Goal: Information Seeking & Learning: Learn about a topic

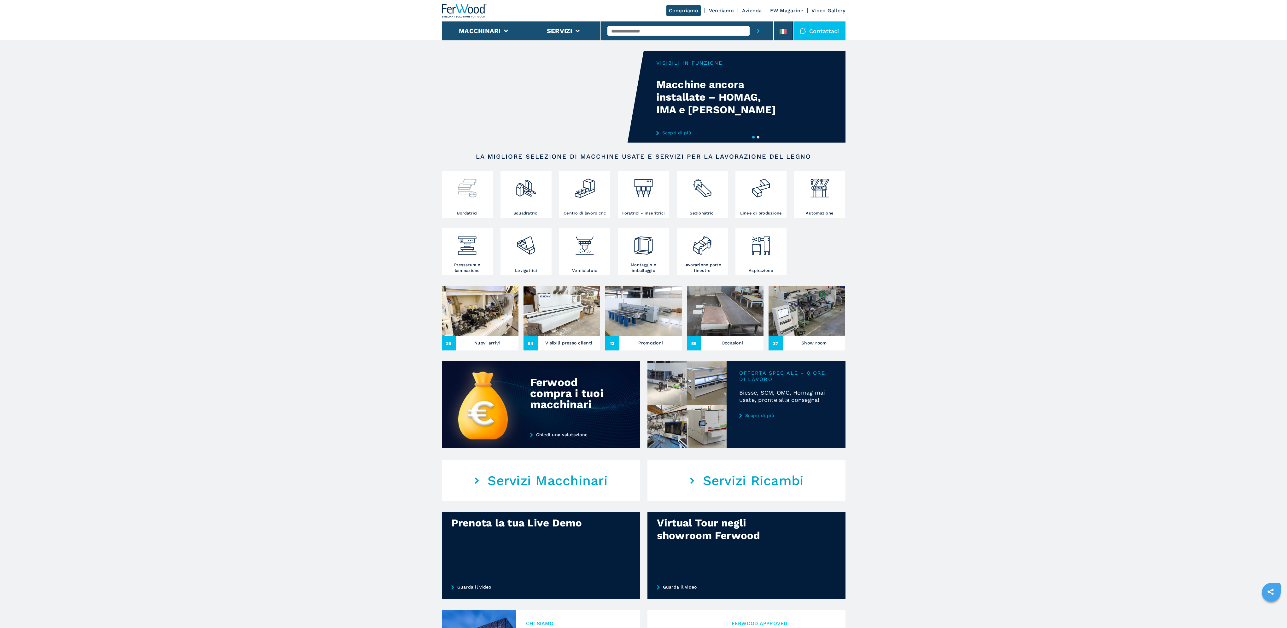
click at [464, 195] on img at bounding box center [467, 185] width 22 height 26
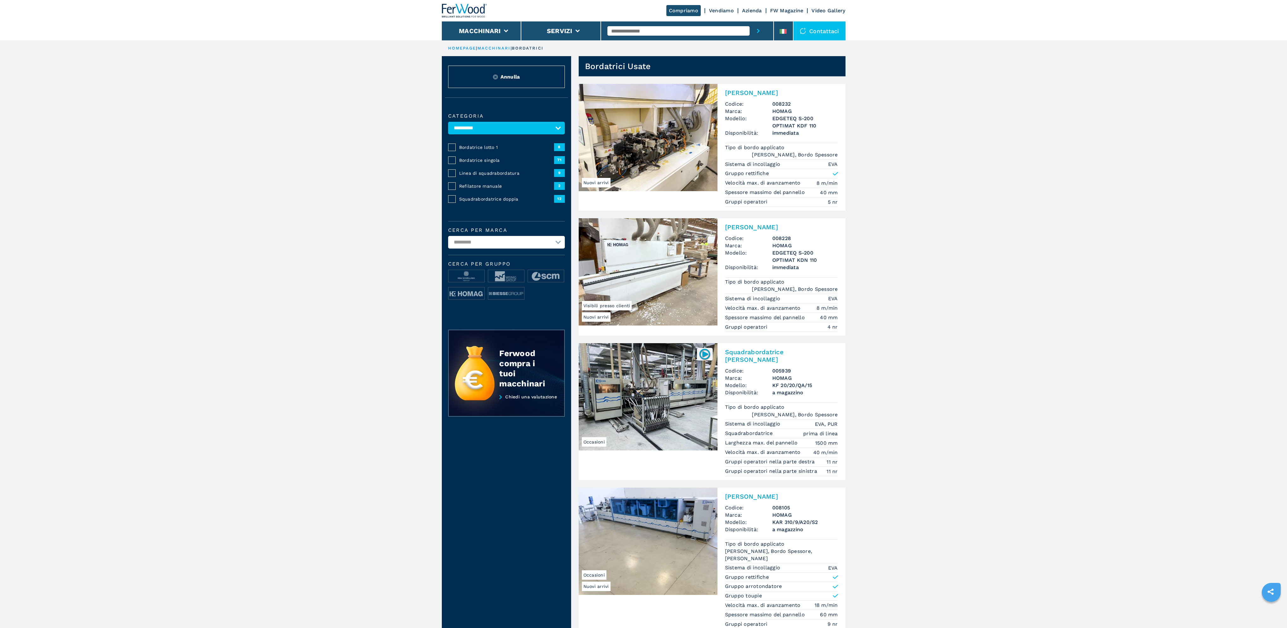
click at [486, 198] on span "Squadrabordatrice doppia" at bounding box center [506, 199] width 95 height 6
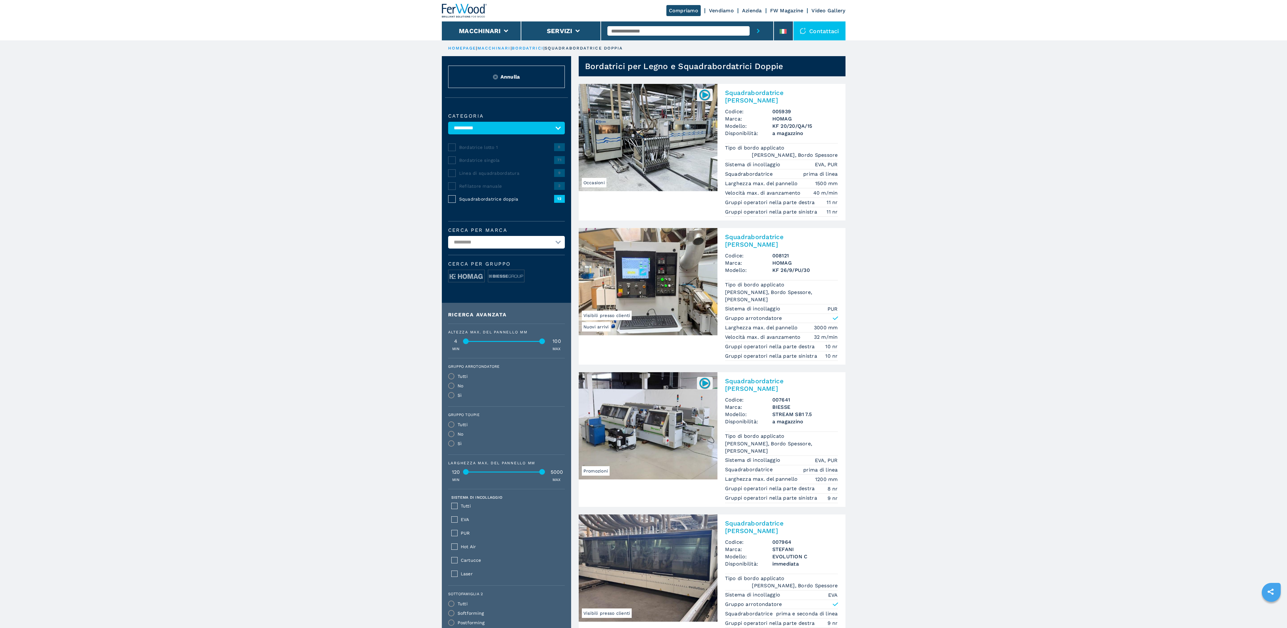
click at [753, 519] on h2 "Squadrabordatrice [PERSON_NAME]" at bounding box center [781, 526] width 113 height 15
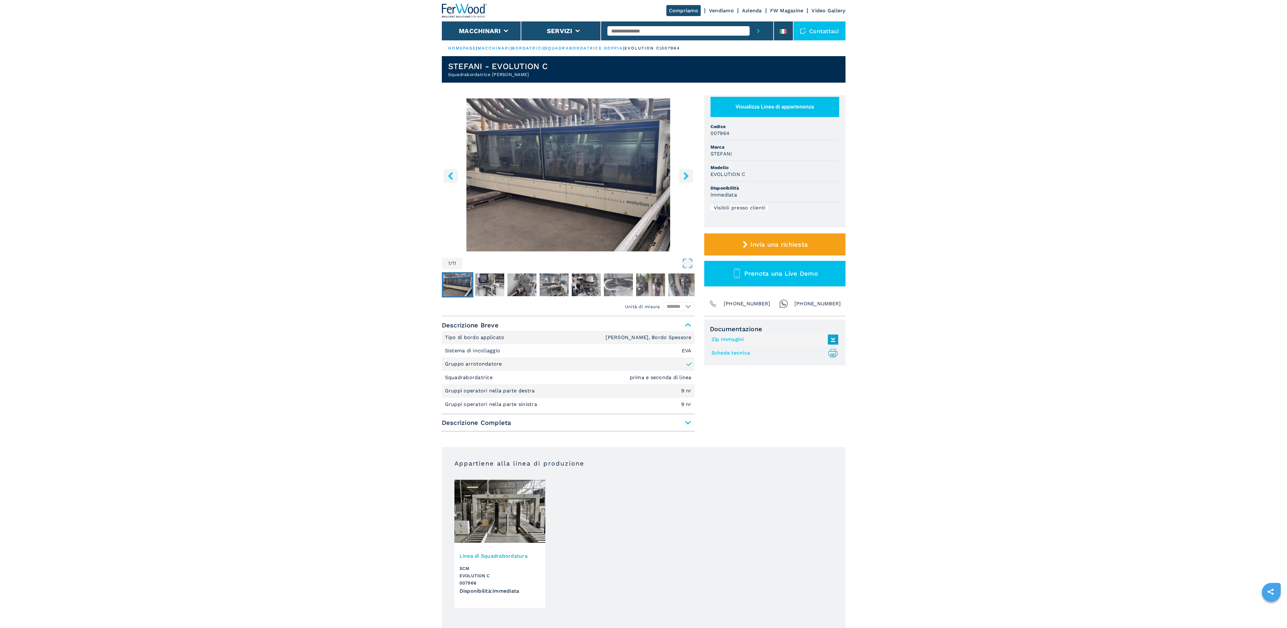
click at [597, 151] on img "Go to Slide 1" at bounding box center [568, 174] width 253 height 153
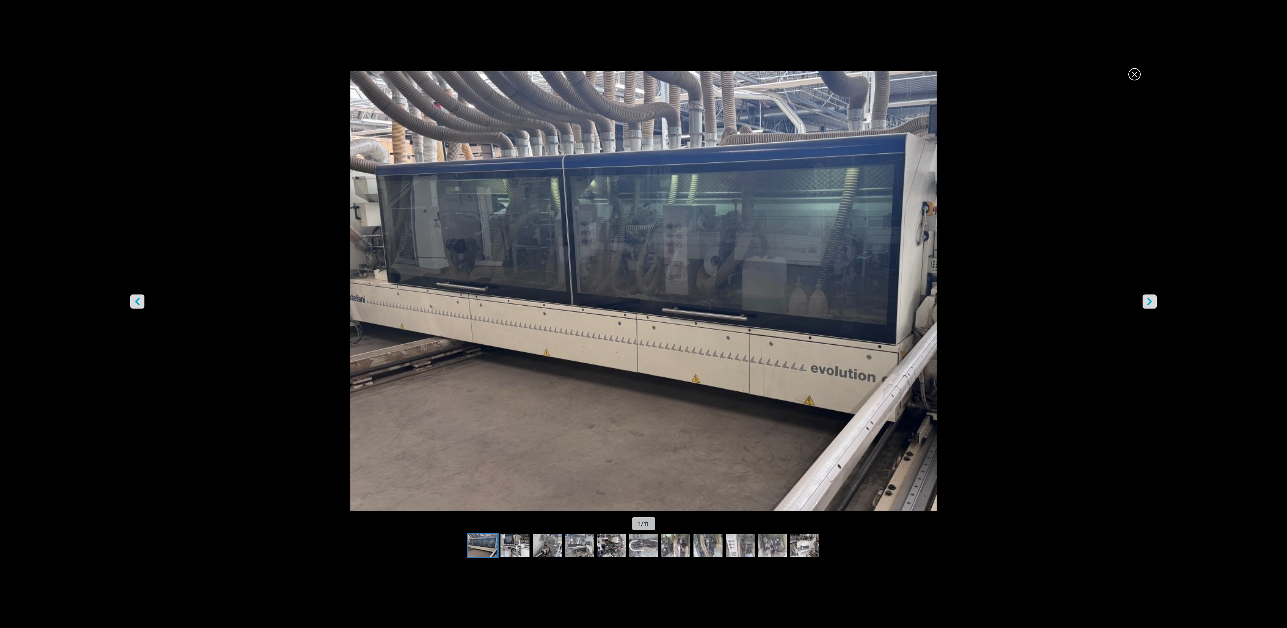
click at [1131, 72] on span "×" at bounding box center [1134, 72] width 11 height 11
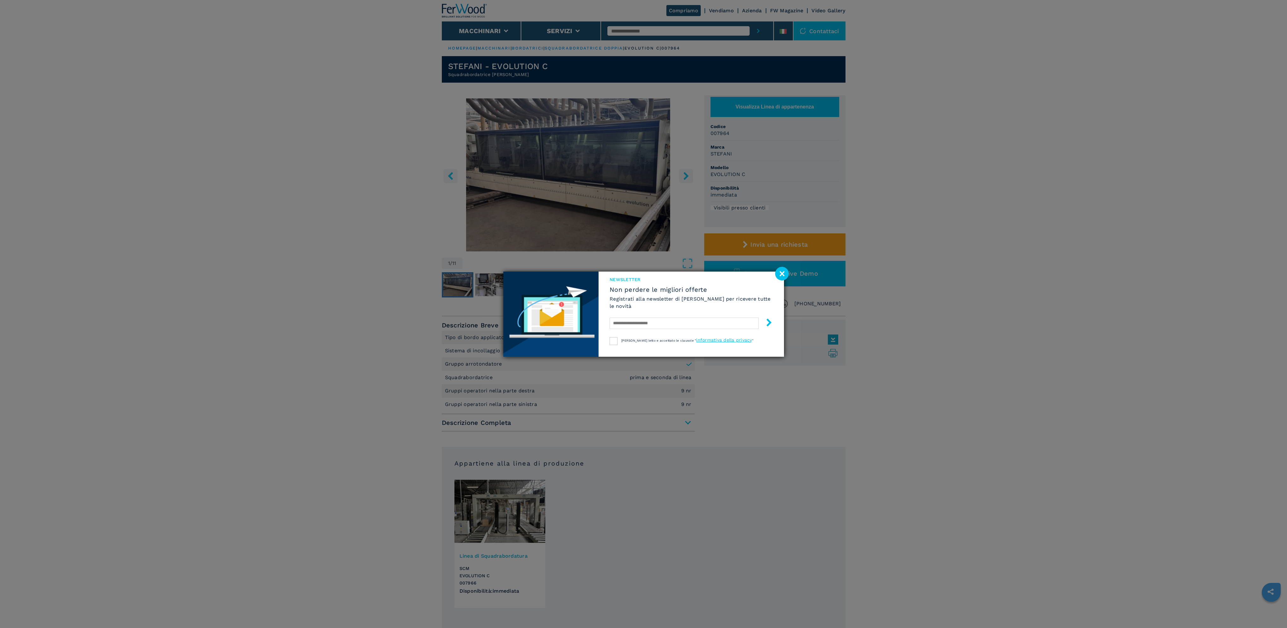
click at [780, 270] on image at bounding box center [782, 274] width 14 height 14
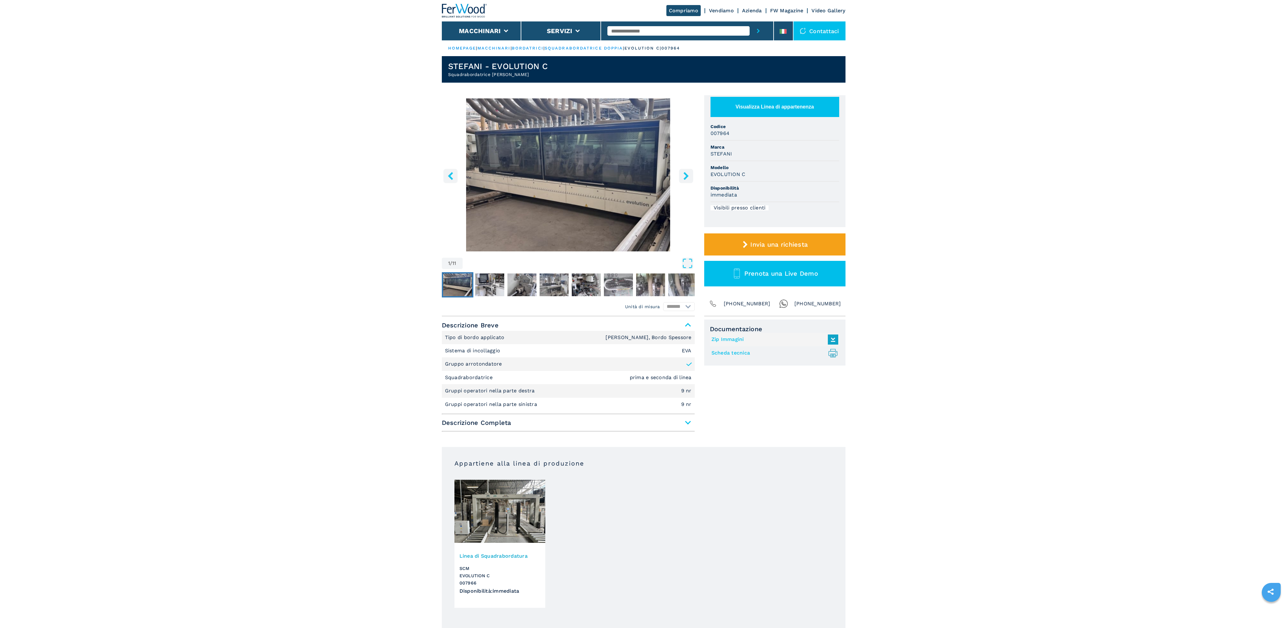
click at [526, 208] on img "Go to Slide 1" at bounding box center [568, 174] width 253 height 153
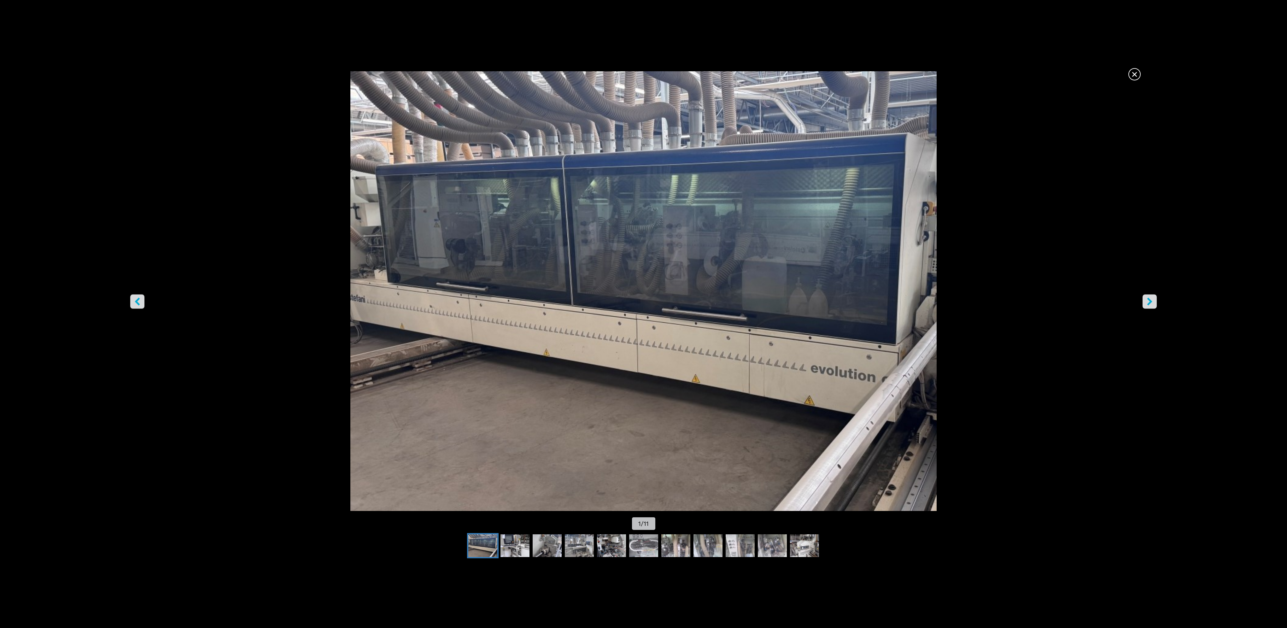
click at [1135, 73] on span "×" at bounding box center [1134, 72] width 11 height 11
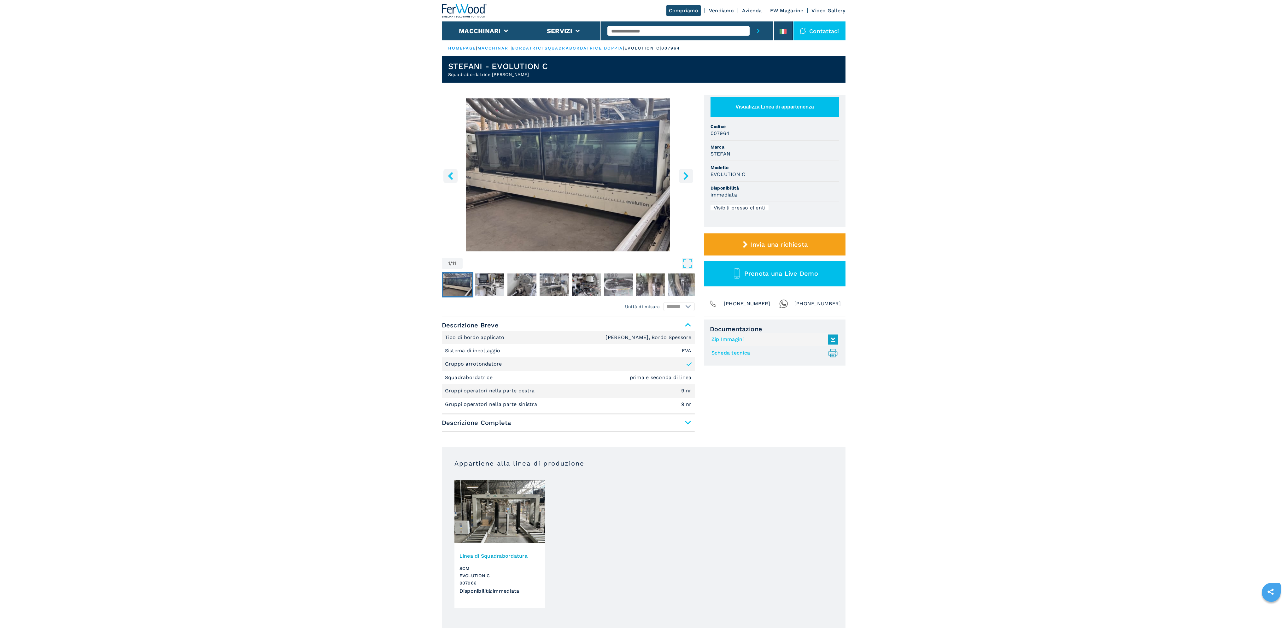
click at [600, 203] on img "Go to Slide 1" at bounding box center [568, 174] width 253 height 153
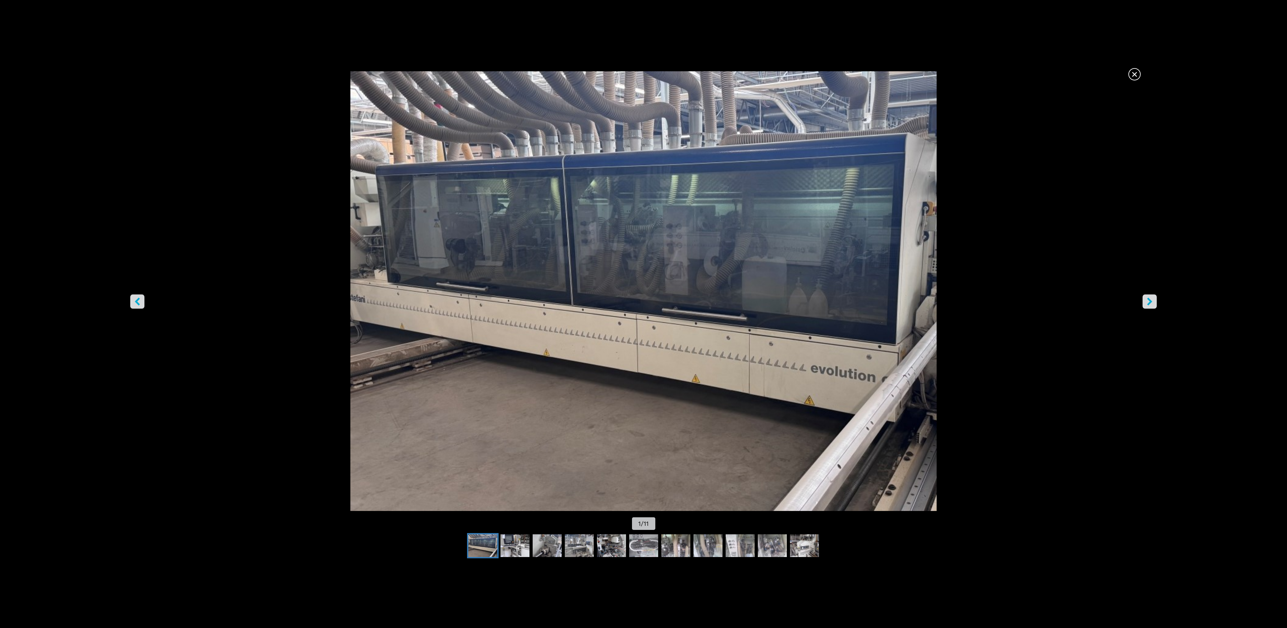
click at [1152, 305] on icon "right-button" at bounding box center [1149, 301] width 8 height 8
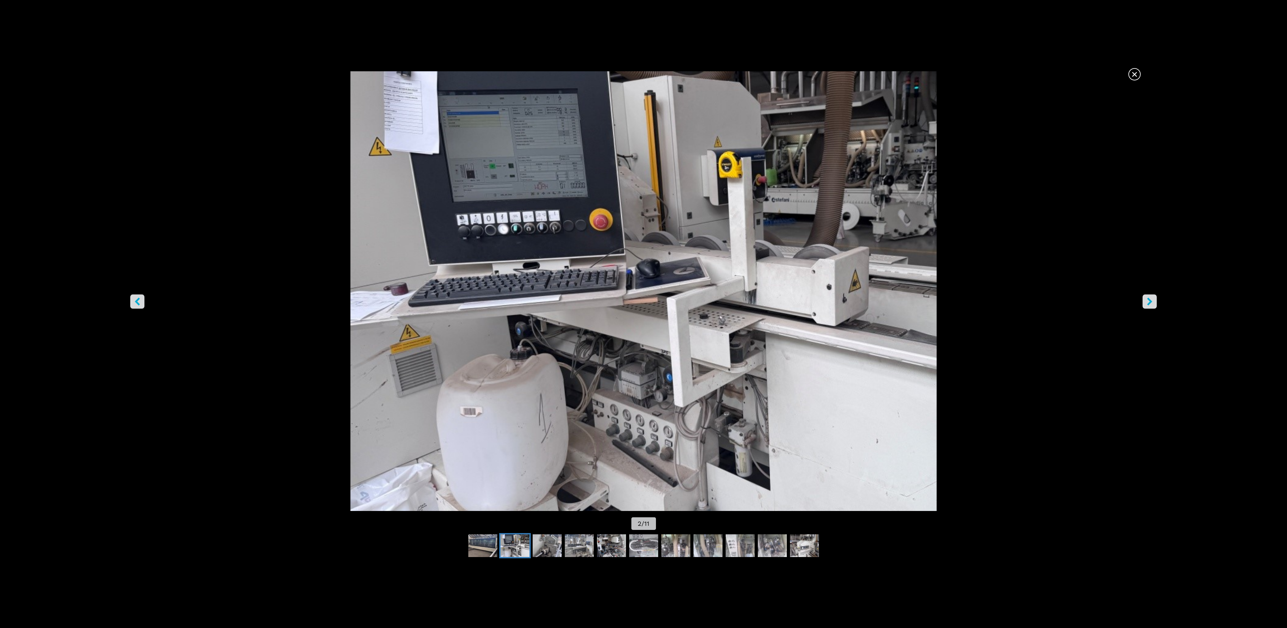
click at [1152, 305] on icon "right-button" at bounding box center [1149, 301] width 8 height 8
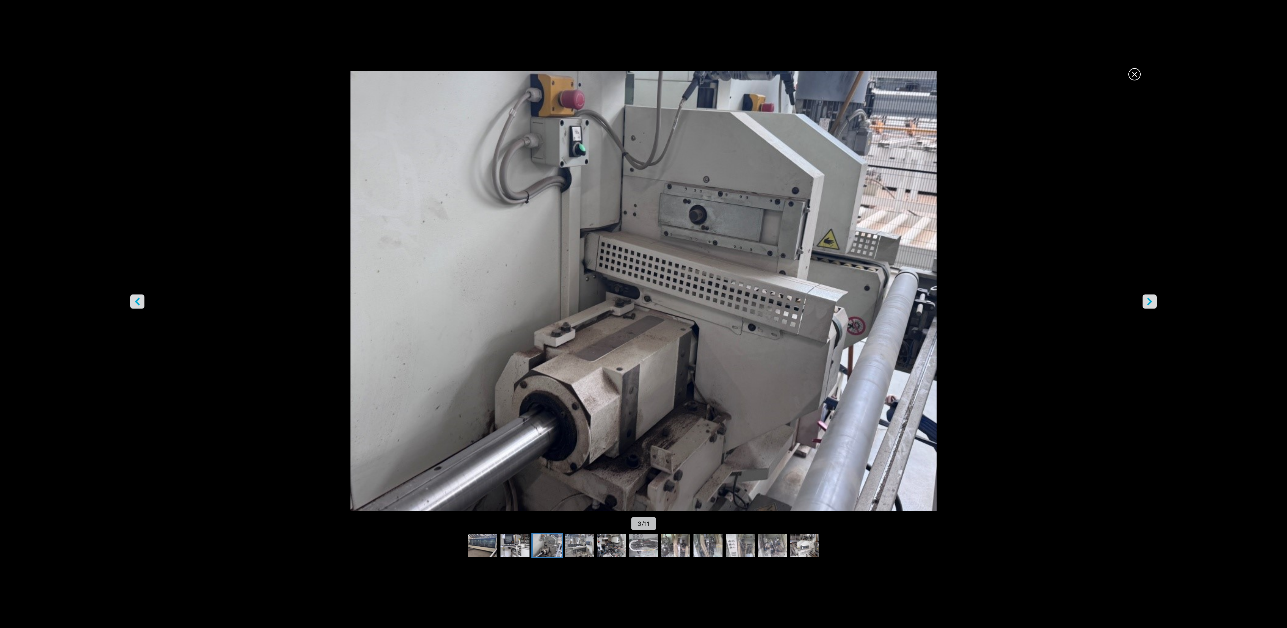
click at [1152, 305] on icon "right-button" at bounding box center [1149, 301] width 8 height 8
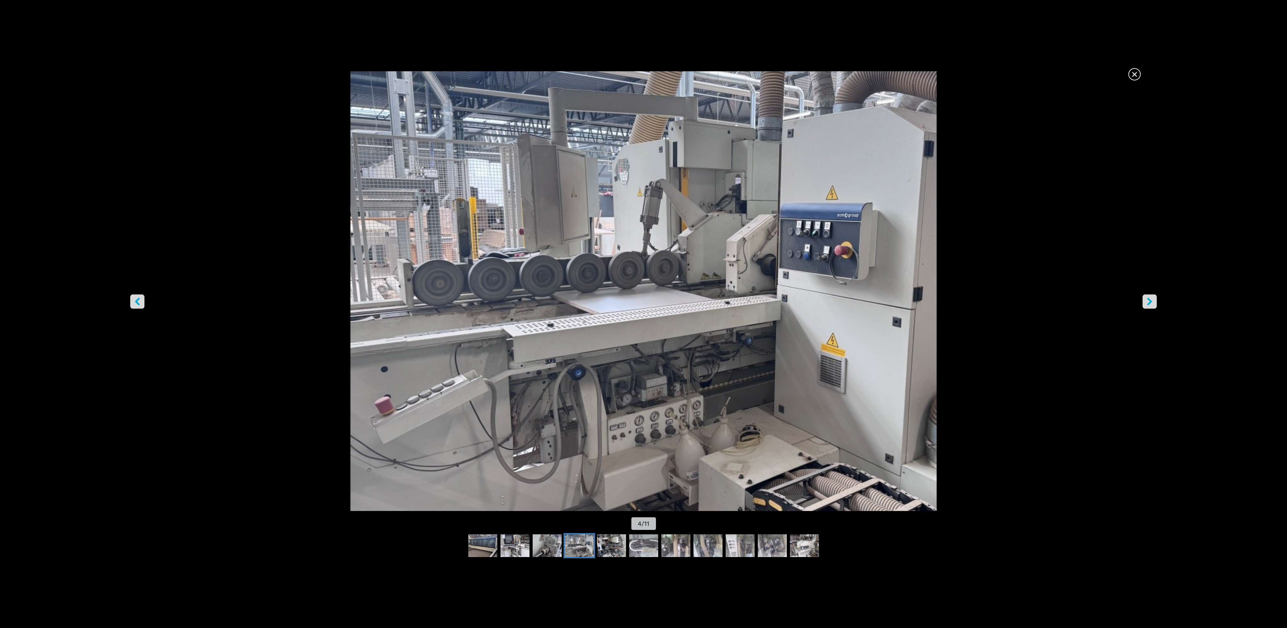
click at [1152, 305] on icon "right-button" at bounding box center [1149, 301] width 8 height 8
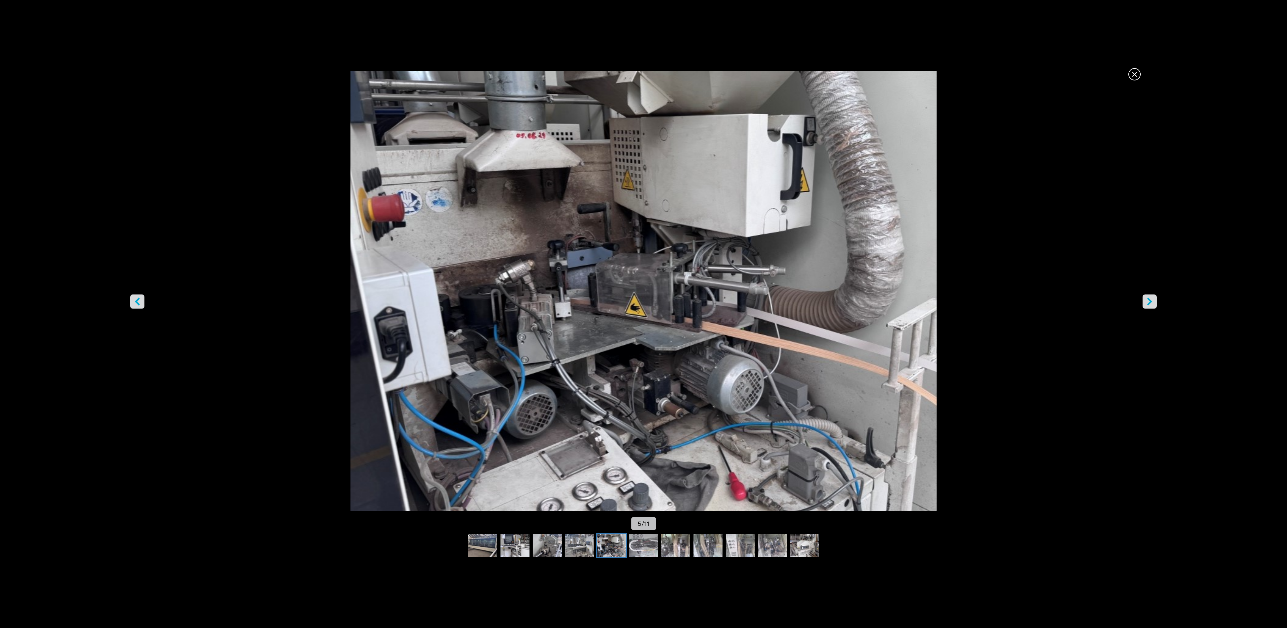
click at [1152, 305] on icon "right-button" at bounding box center [1149, 301] width 8 height 8
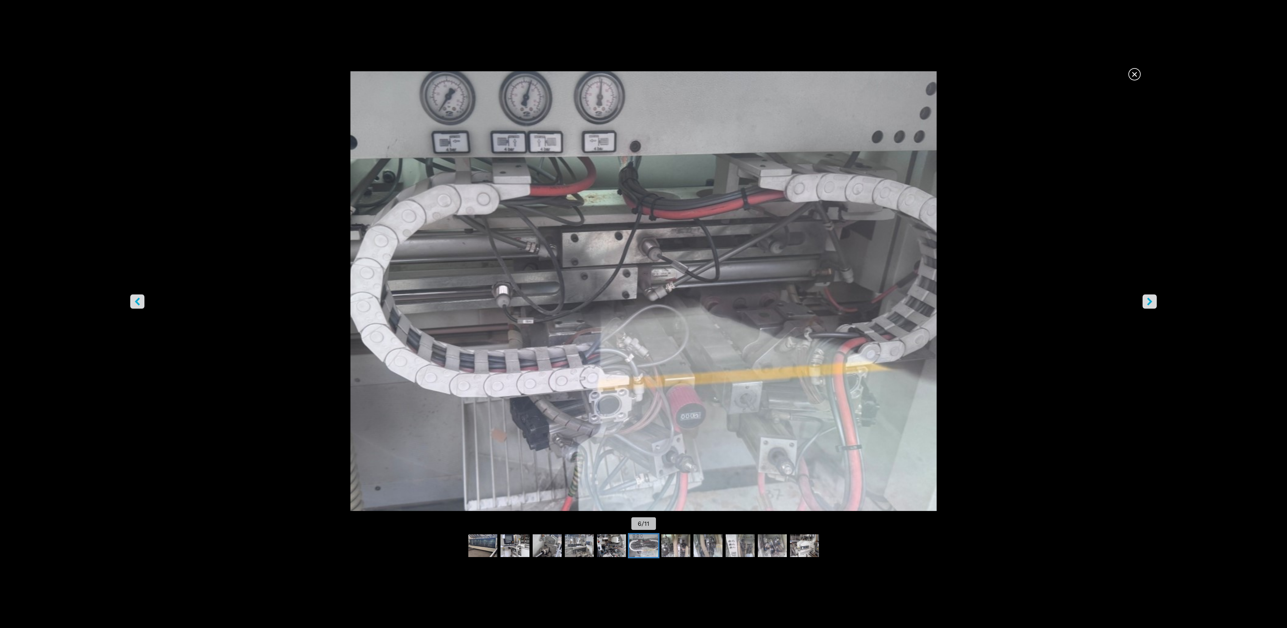
click at [1152, 305] on icon "right-button" at bounding box center [1149, 301] width 8 height 8
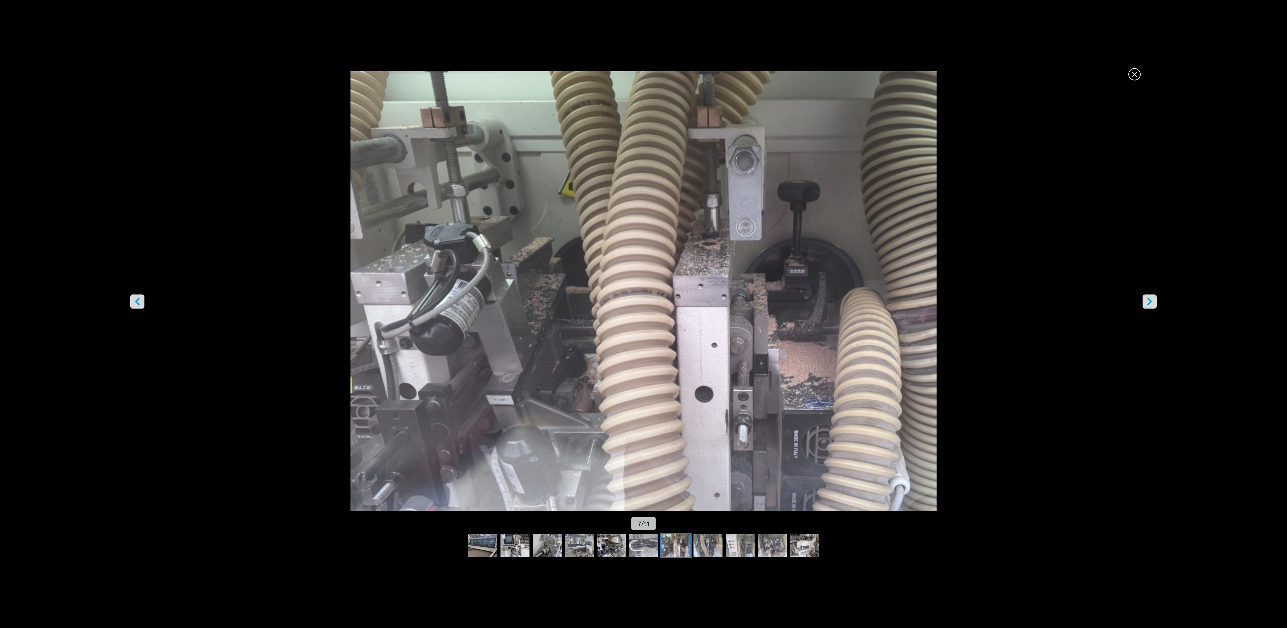
click at [1145, 305] on icon "right-button" at bounding box center [1149, 301] width 8 height 8
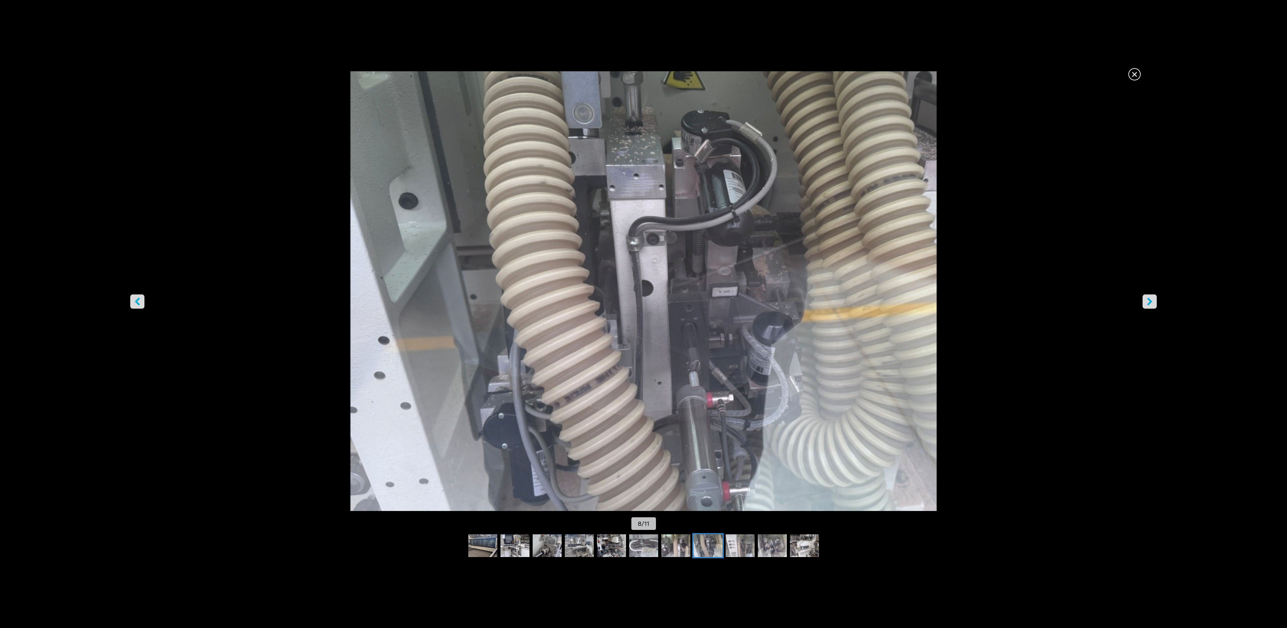
click at [1150, 302] on icon "right-button" at bounding box center [1149, 301] width 5 height 8
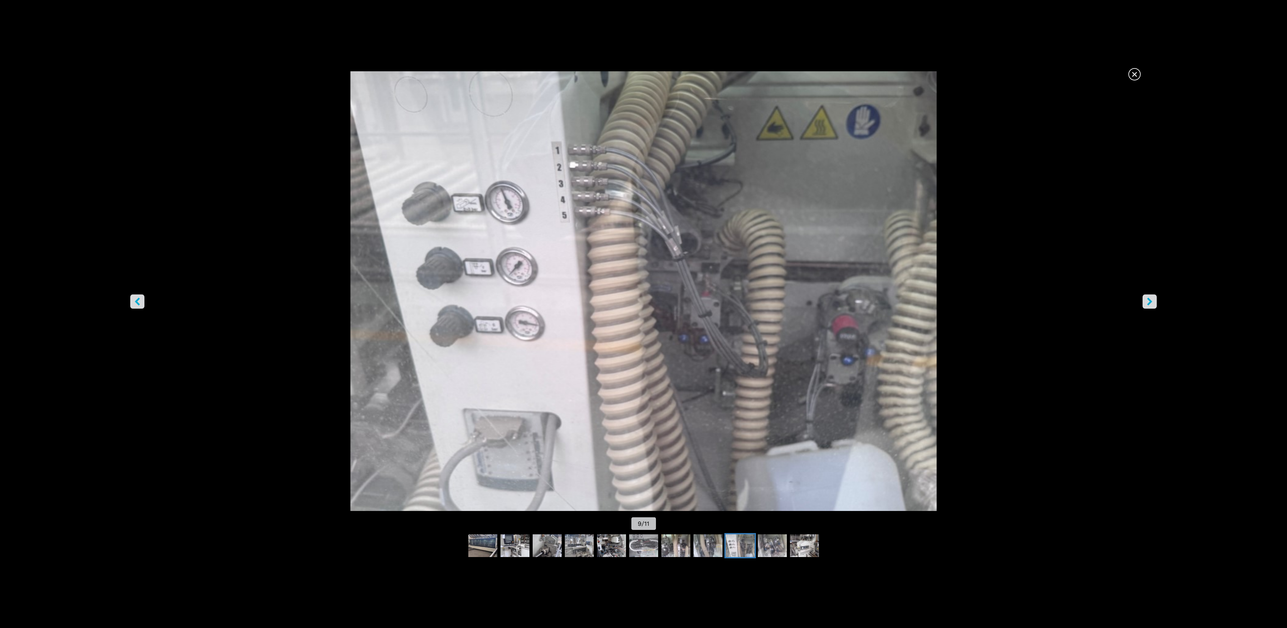
click at [1151, 307] on button "right-button" at bounding box center [1149, 301] width 14 height 14
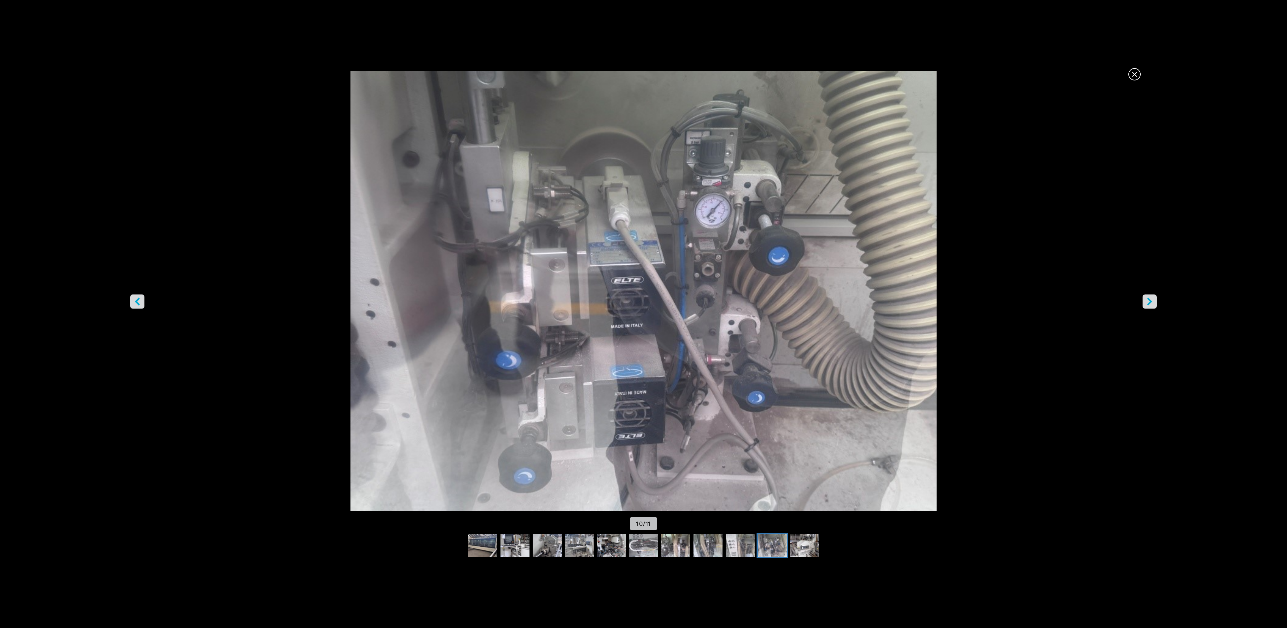
click at [140, 300] on icon "left-button" at bounding box center [137, 301] width 8 height 8
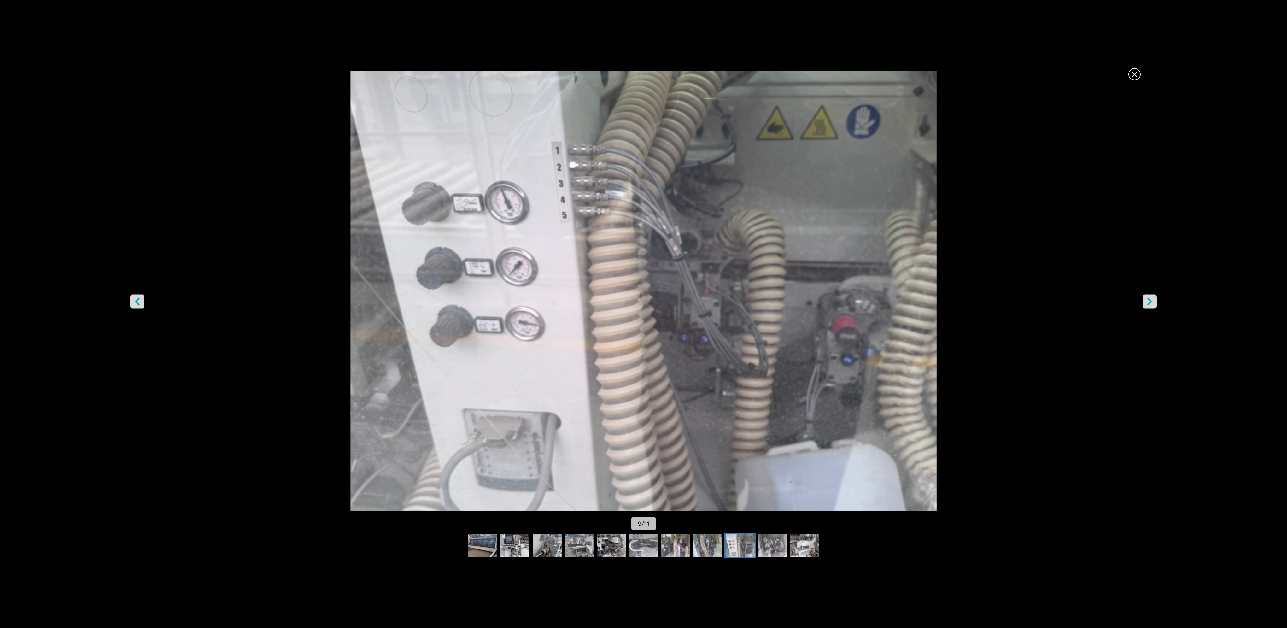
click at [1148, 306] on button "right-button" at bounding box center [1149, 301] width 14 height 14
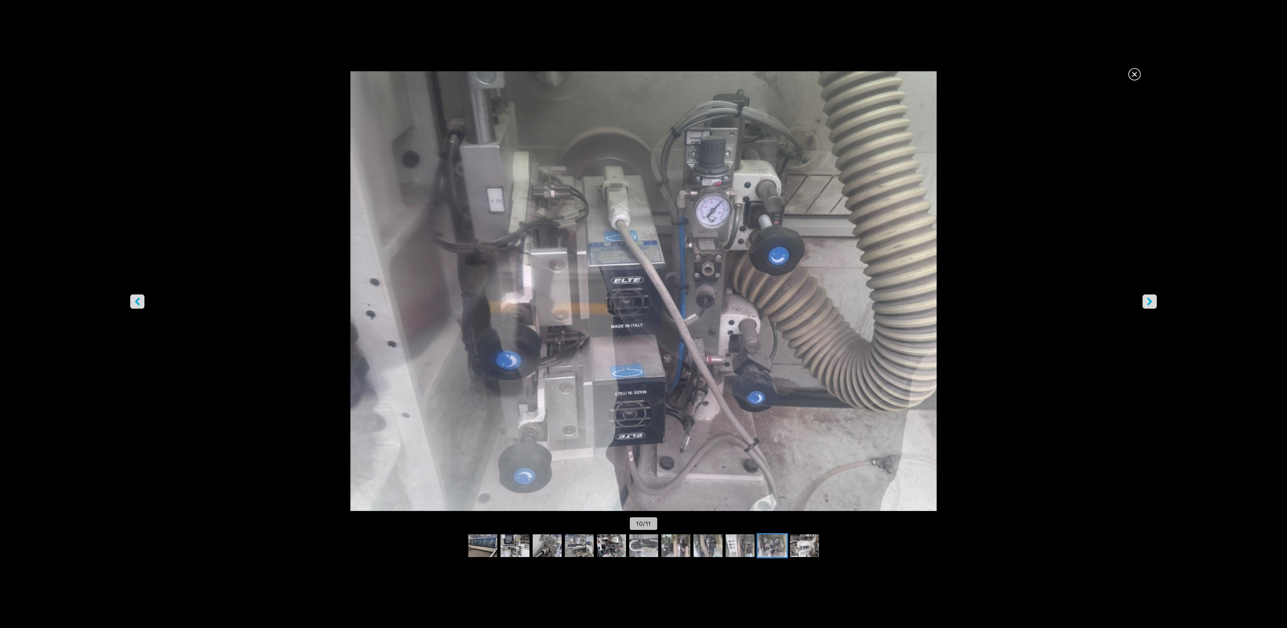
click at [1143, 298] on button "right-button" at bounding box center [1149, 301] width 14 height 14
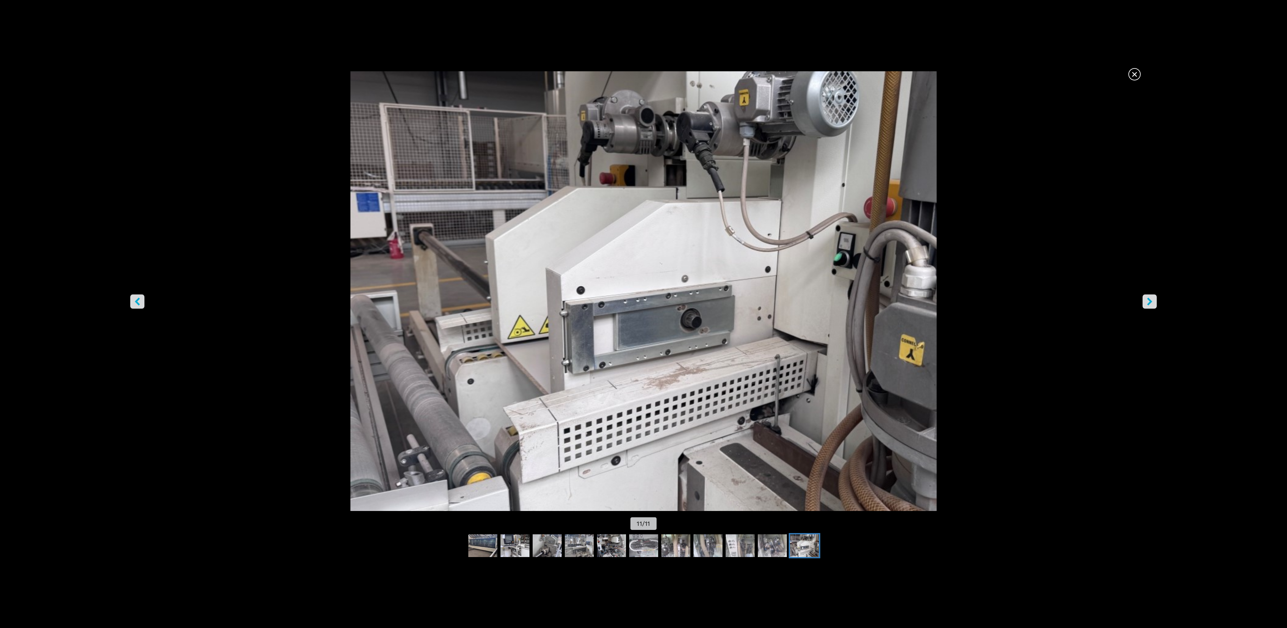
click at [1145, 304] on button "right-button" at bounding box center [1149, 301] width 14 height 14
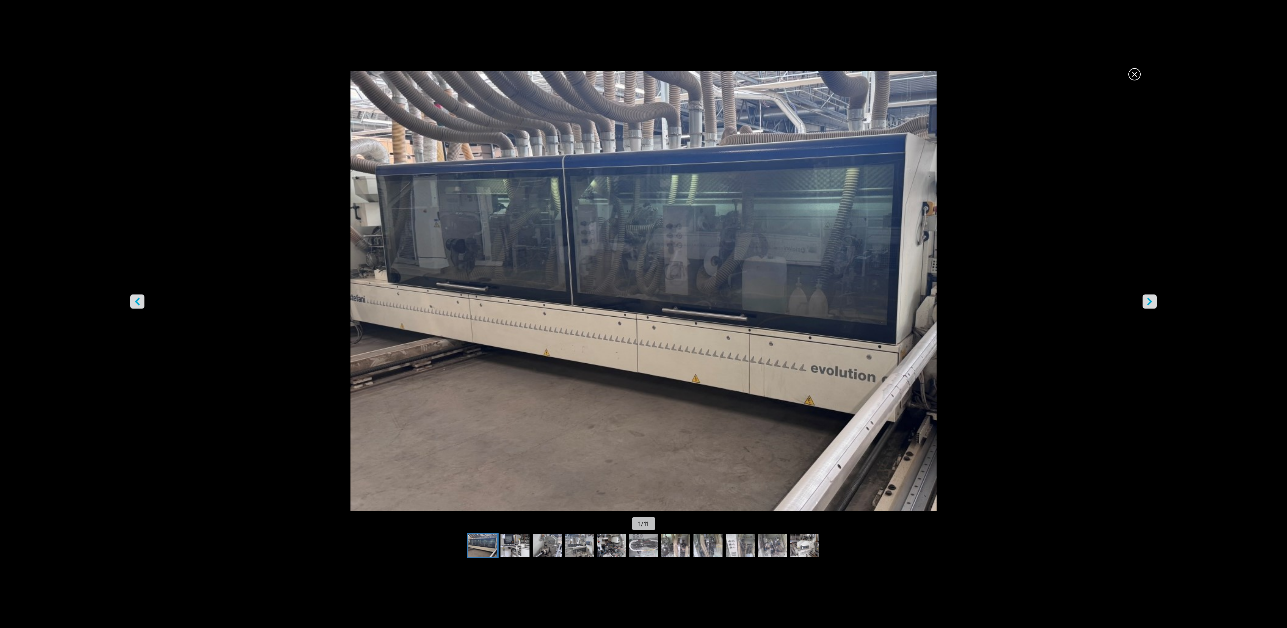
click at [1145, 304] on button "right-button" at bounding box center [1149, 301] width 14 height 14
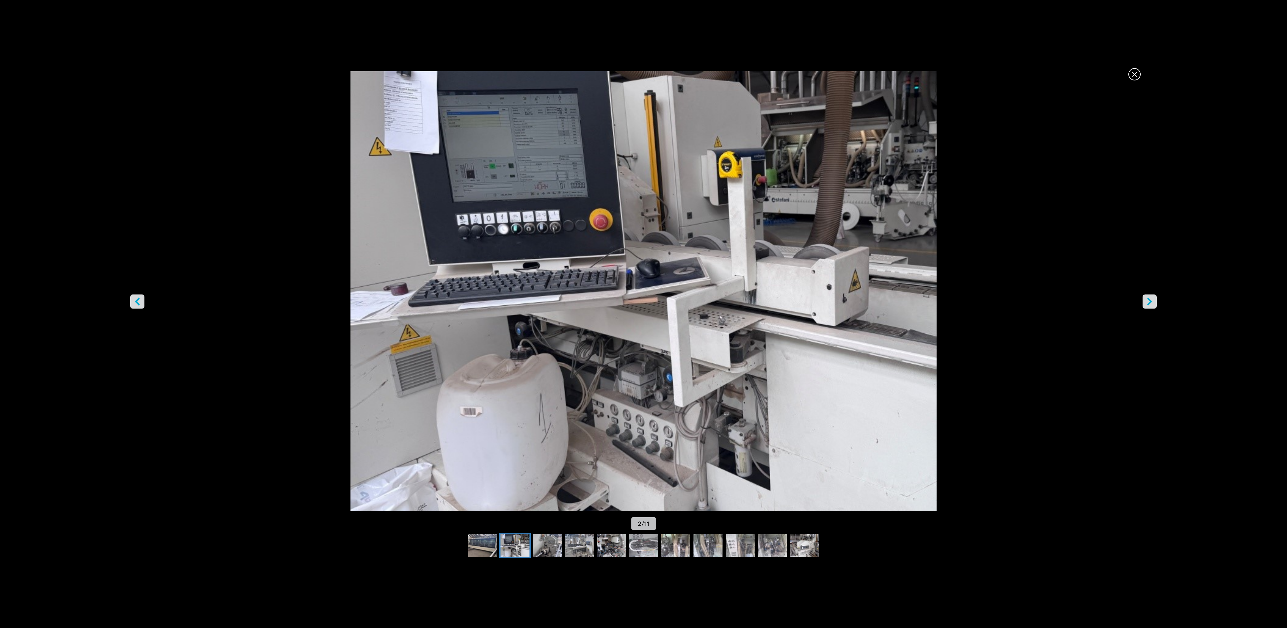
click at [1145, 304] on button "right-button" at bounding box center [1149, 301] width 14 height 14
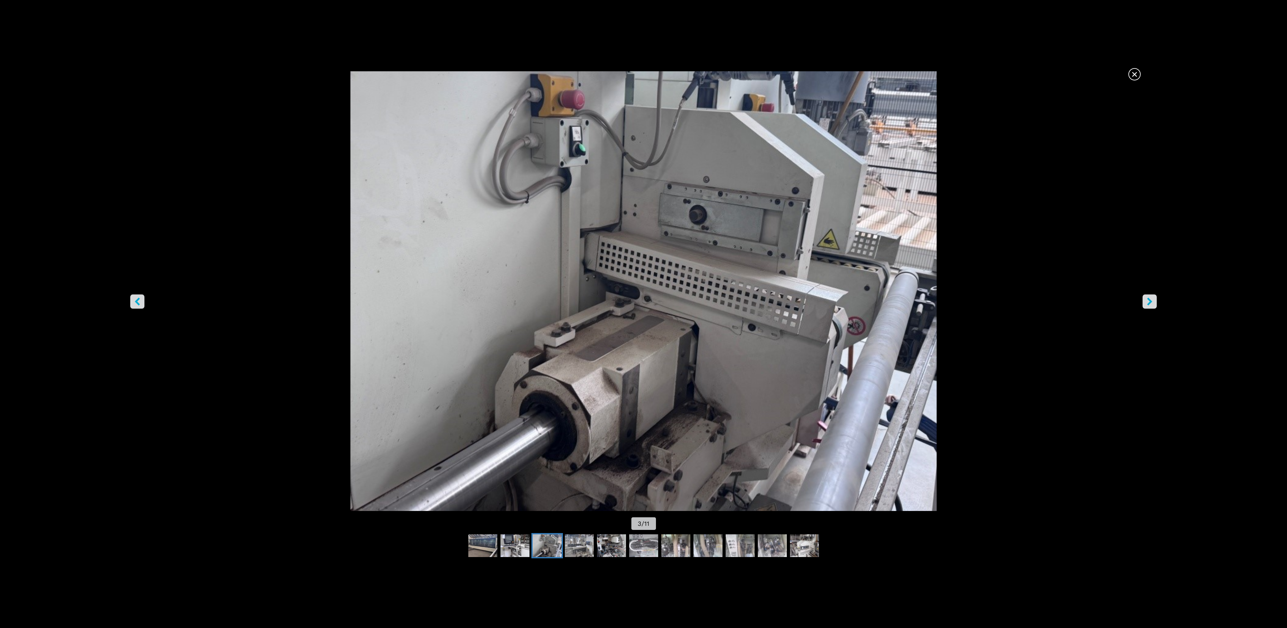
click at [1145, 304] on button "right-button" at bounding box center [1149, 301] width 14 height 14
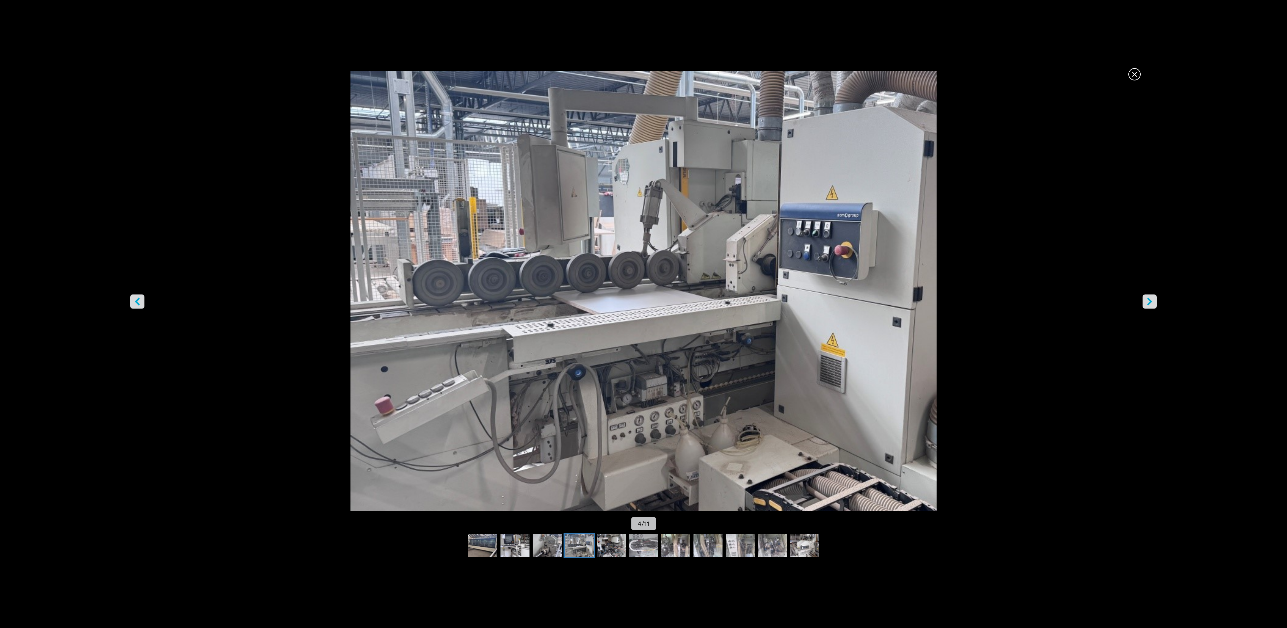
click at [1133, 75] on span "×" at bounding box center [1134, 72] width 11 height 11
